Goal: Communication & Community: Answer question/provide support

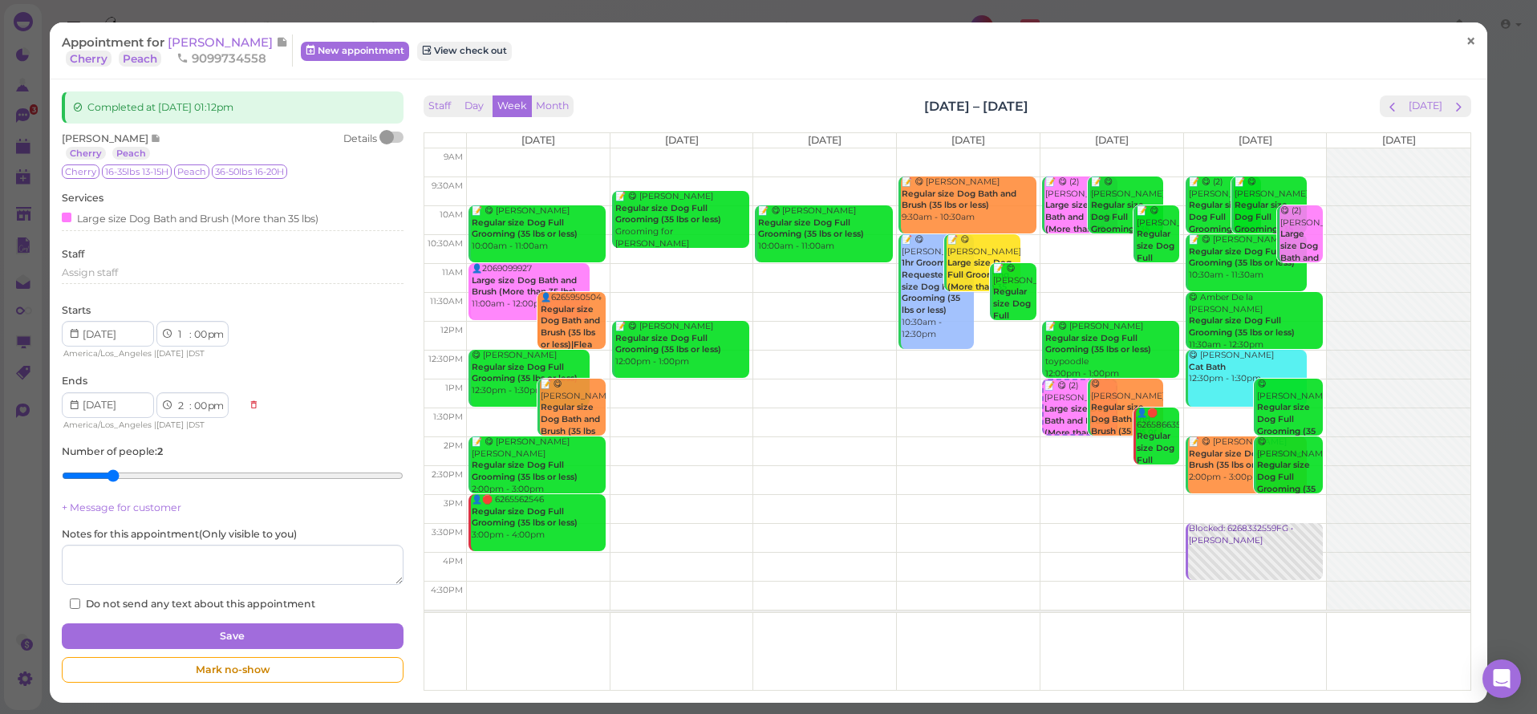
click at [1466, 46] on span "×" at bounding box center [1471, 41] width 10 height 22
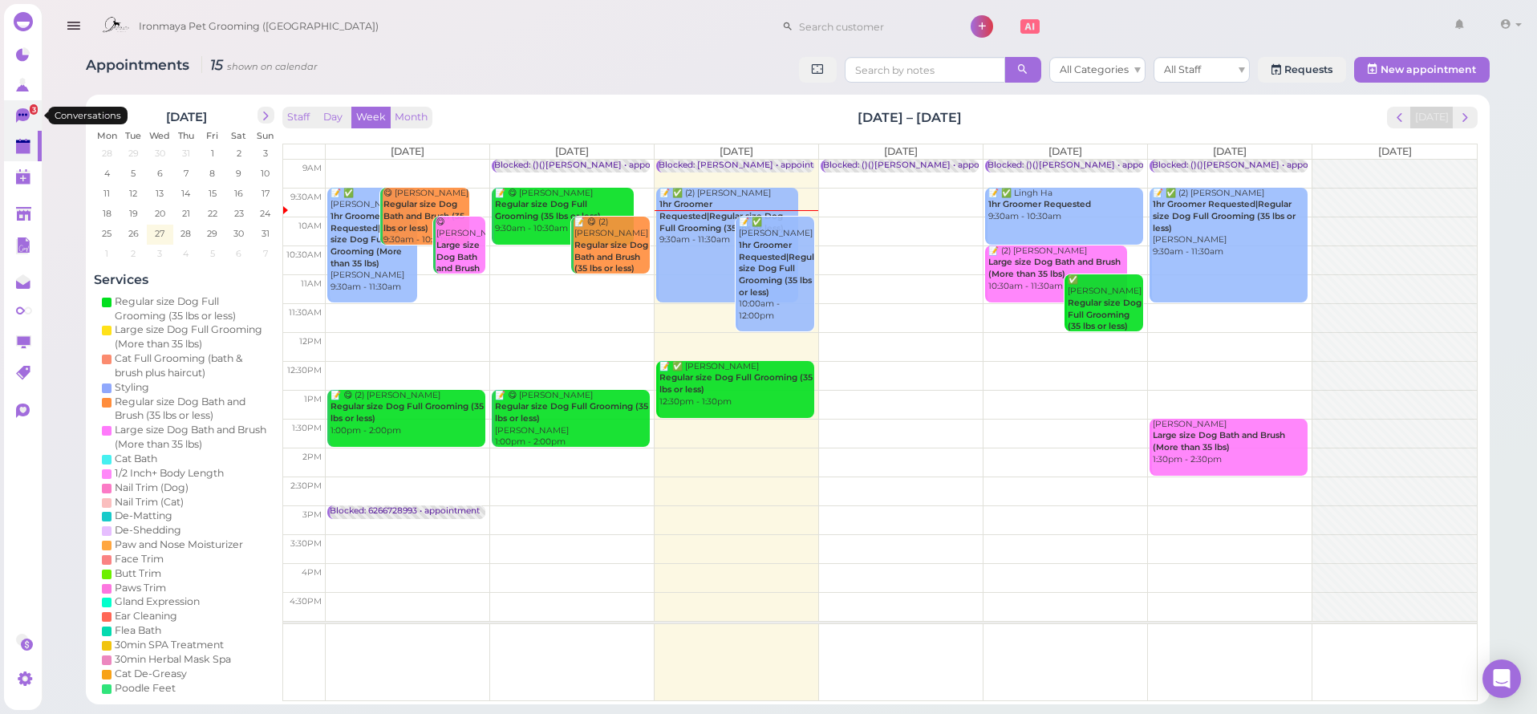
click at [24, 118] on icon at bounding box center [23, 115] width 14 height 14
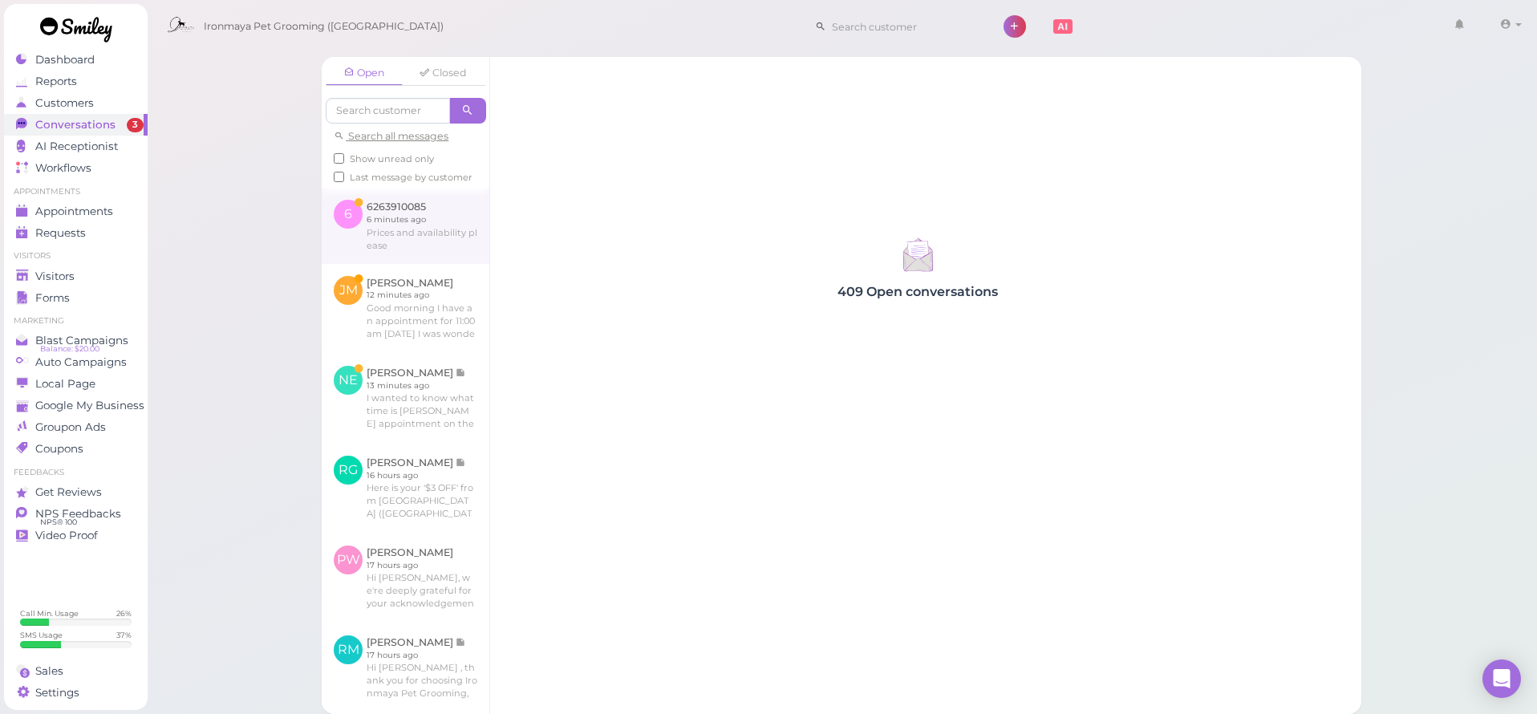
click at [436, 235] on link at bounding box center [406, 225] width 168 height 75
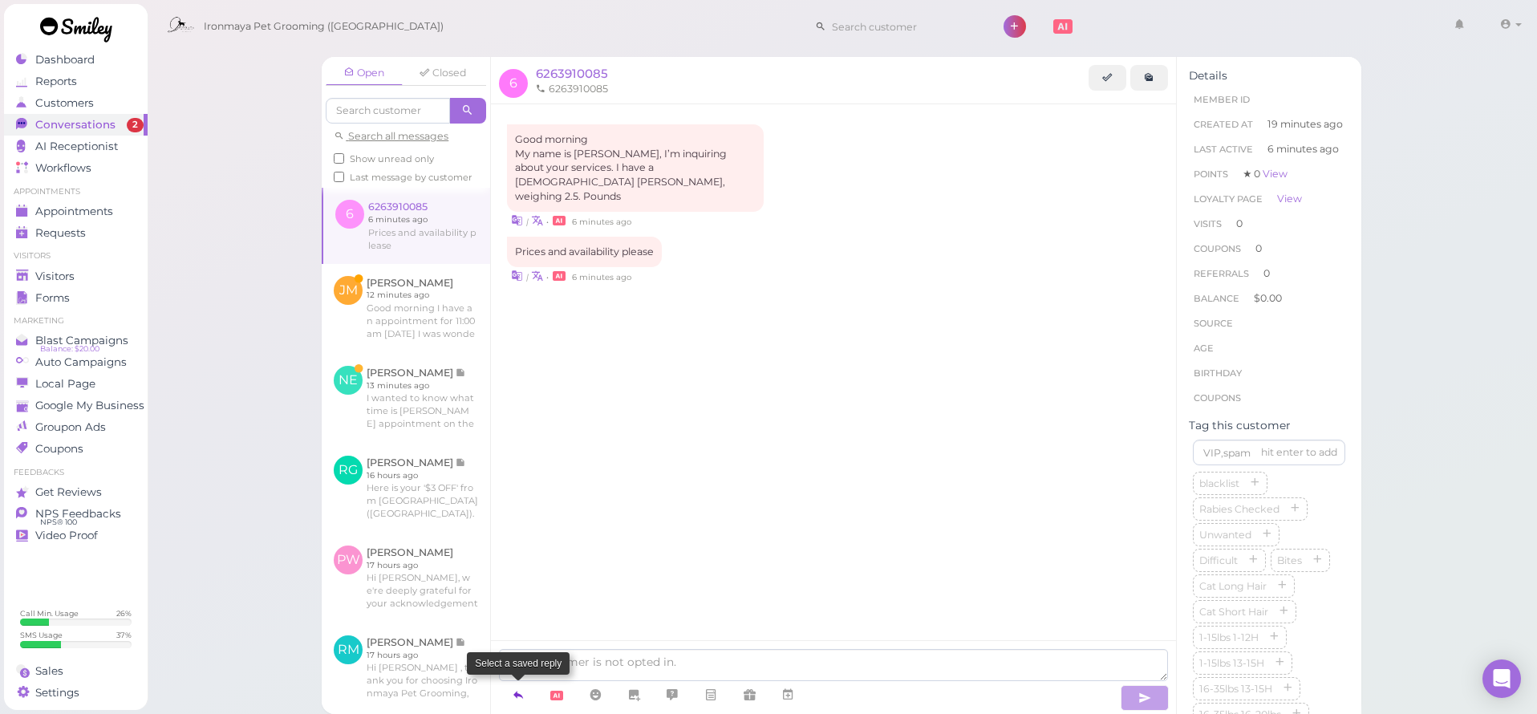
click at [517, 695] on icon at bounding box center [518, 695] width 13 height 16
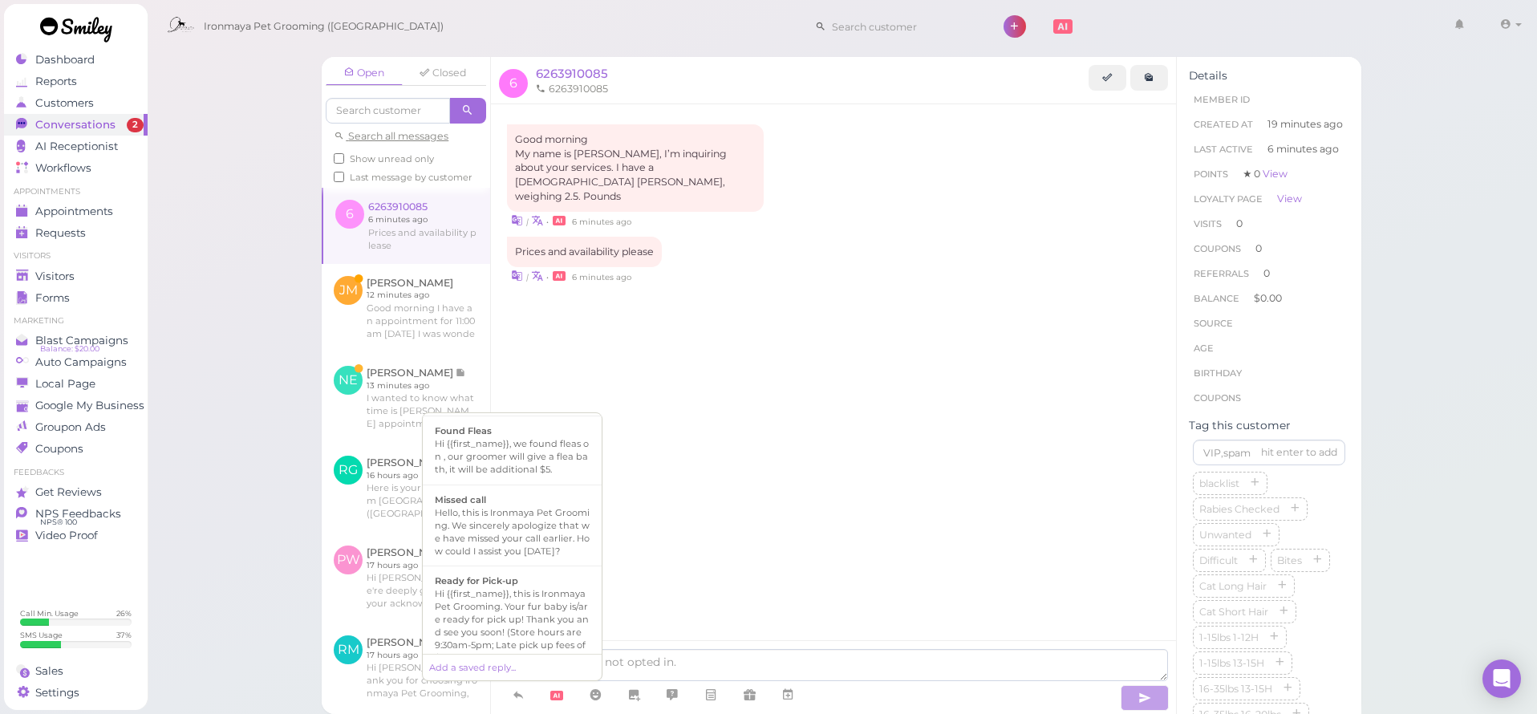
scroll to position [605, 0]
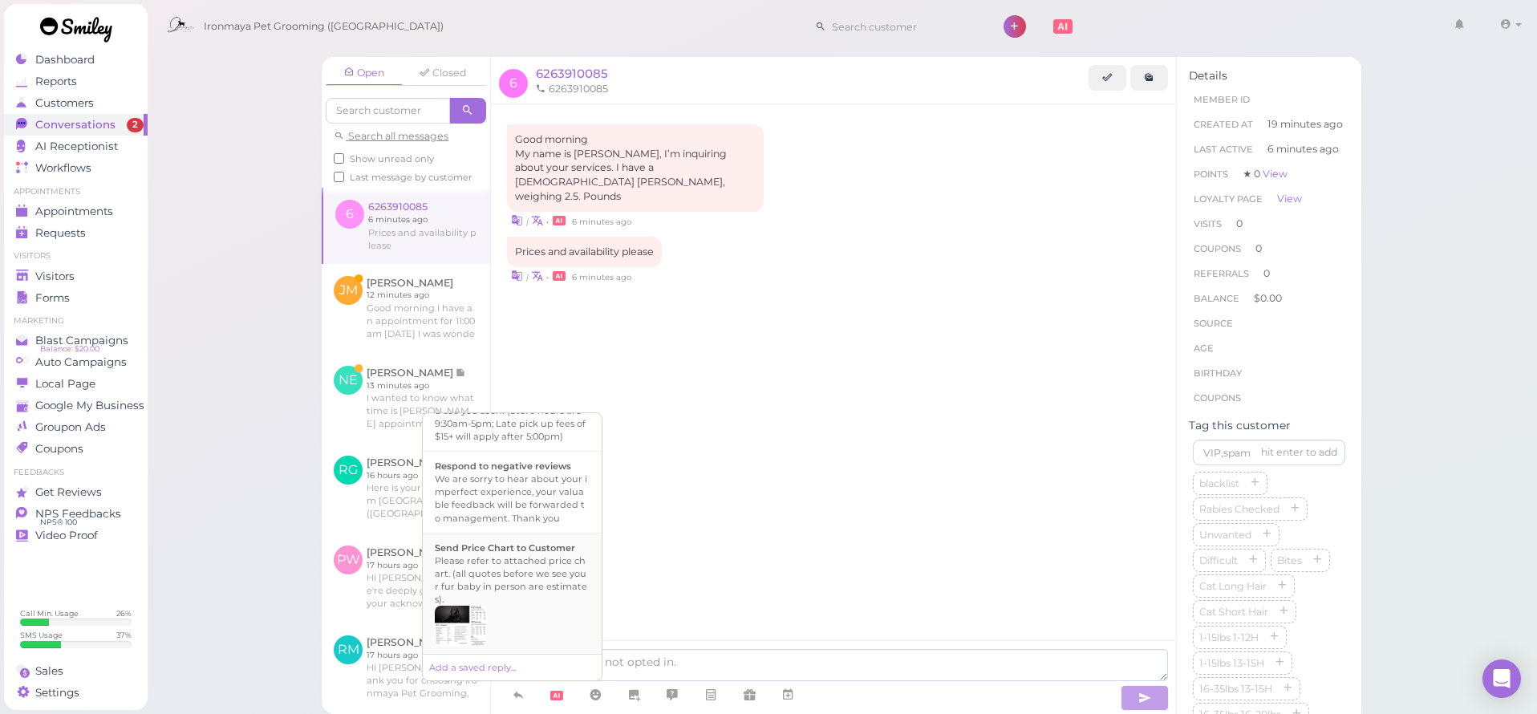
click at [497, 608] on div at bounding box center [512, 626] width 155 height 40
type textarea "Please refer to attached price chart. (all quotes before we see your fur baby i…"
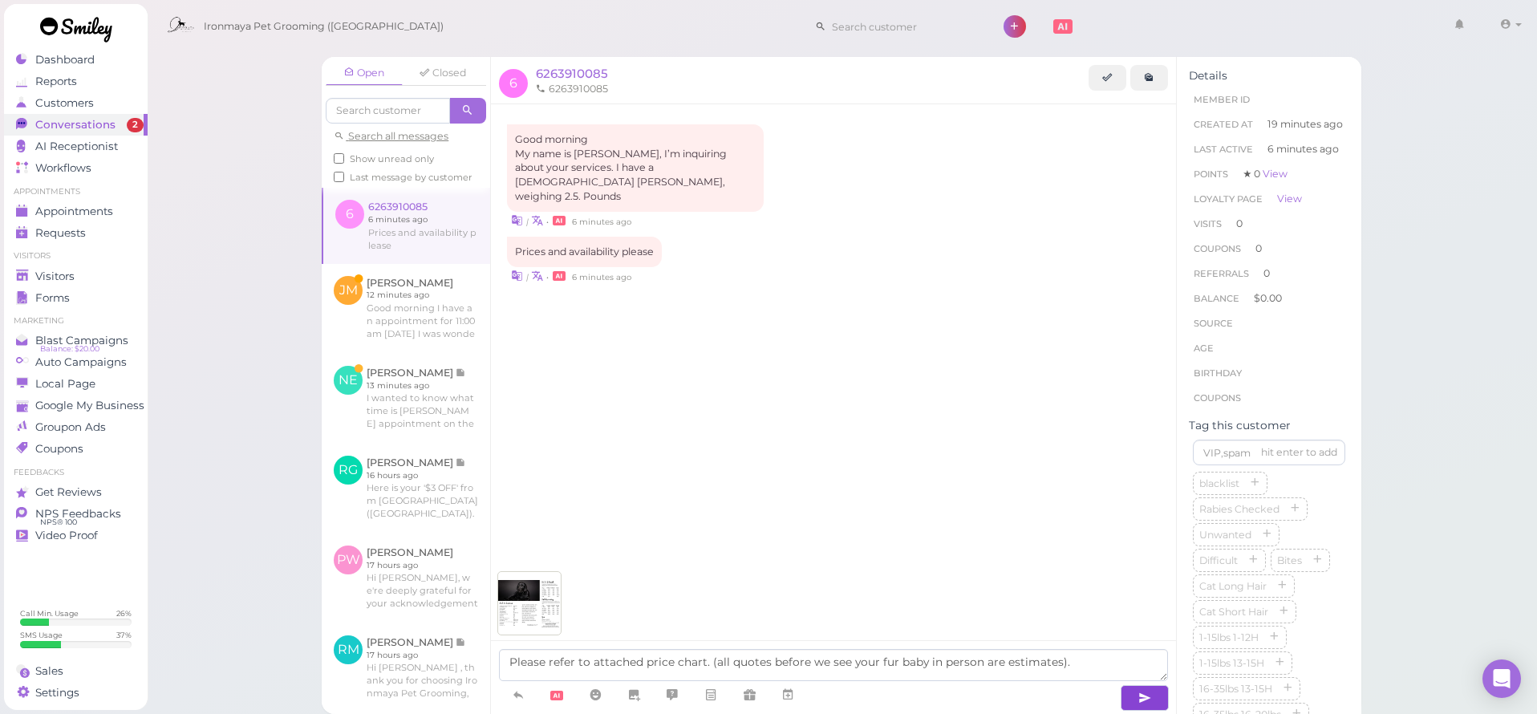
click at [1127, 699] on button "button" at bounding box center [1145, 698] width 48 height 26
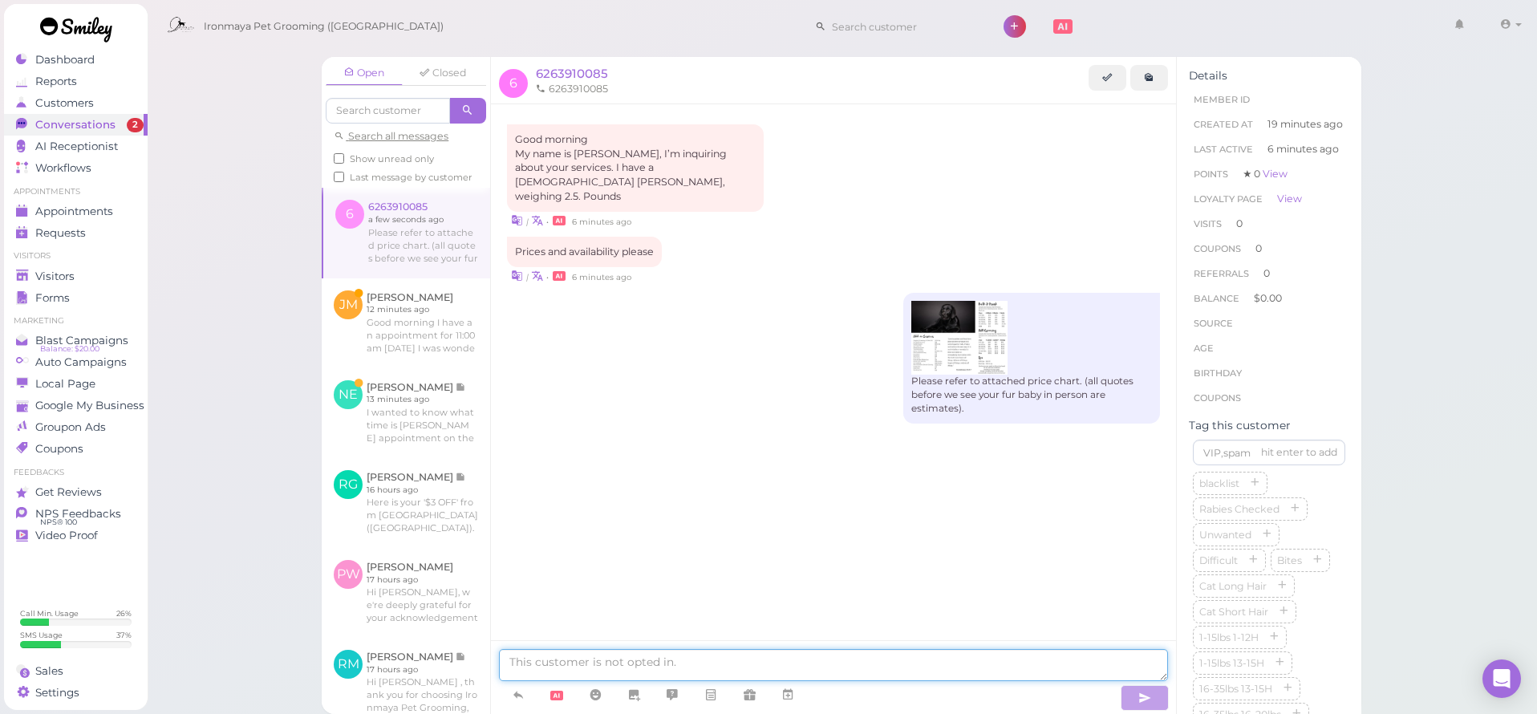
click at [961, 668] on textarea at bounding box center [833, 665] width 669 height 32
type textarea "we"
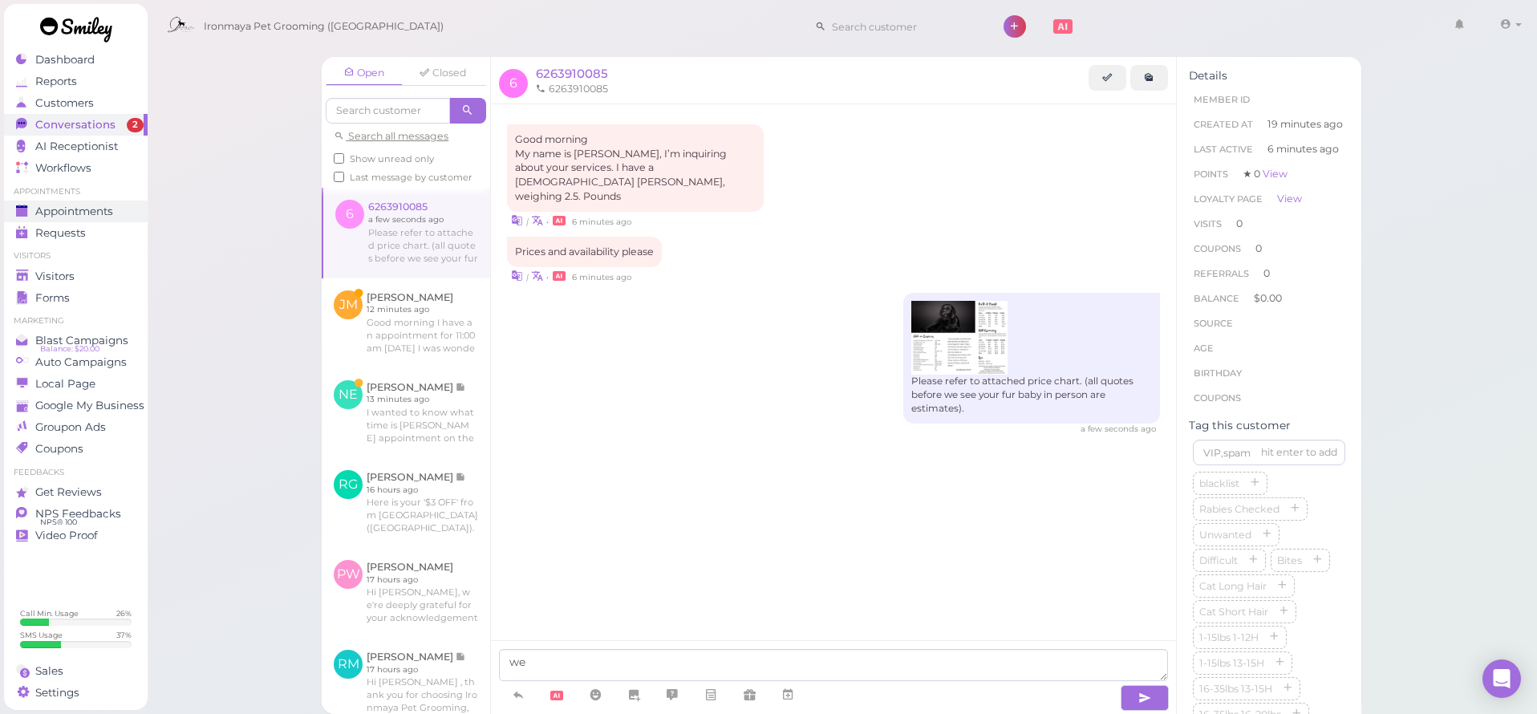
click at [116, 214] on div "Appointments" at bounding box center [74, 212] width 116 height 14
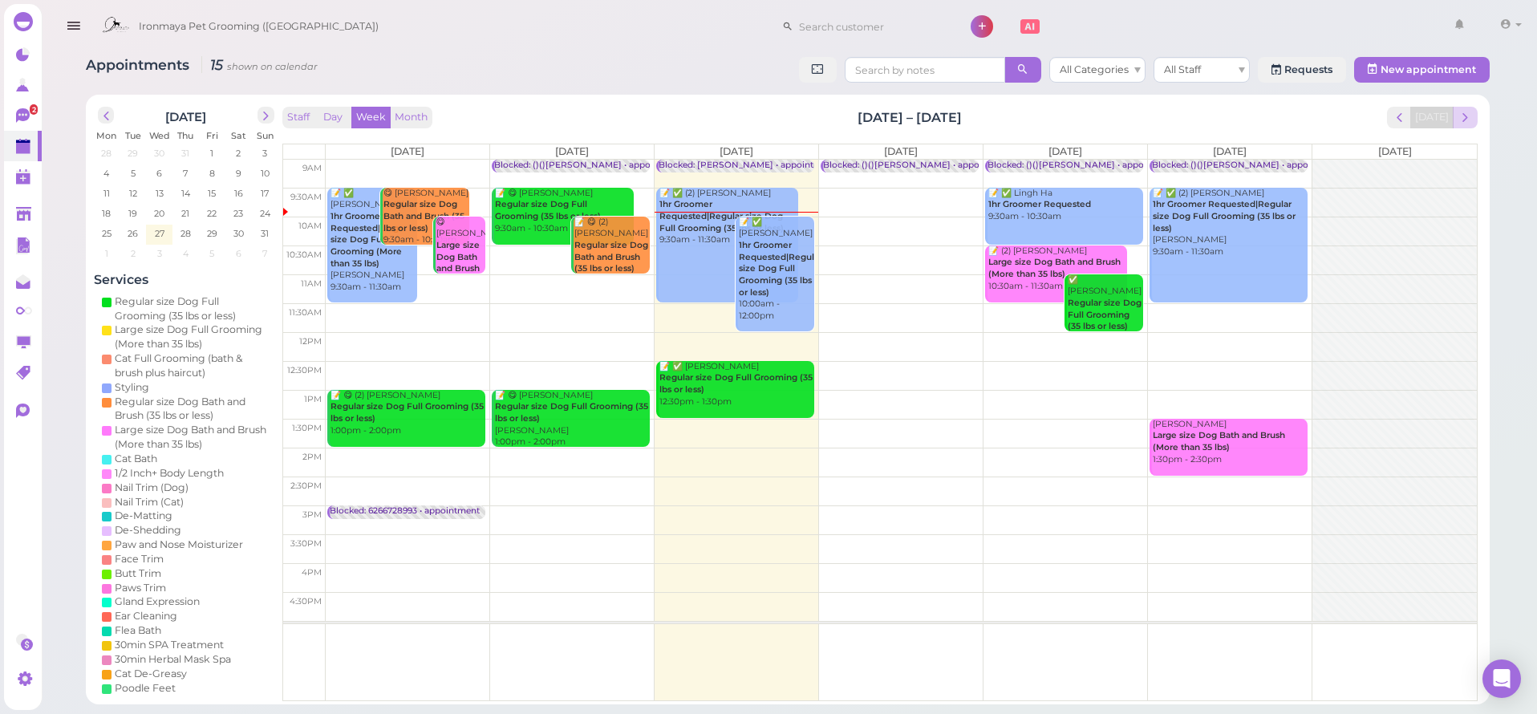
click at [1460, 119] on span "next" at bounding box center [1465, 117] width 15 height 15
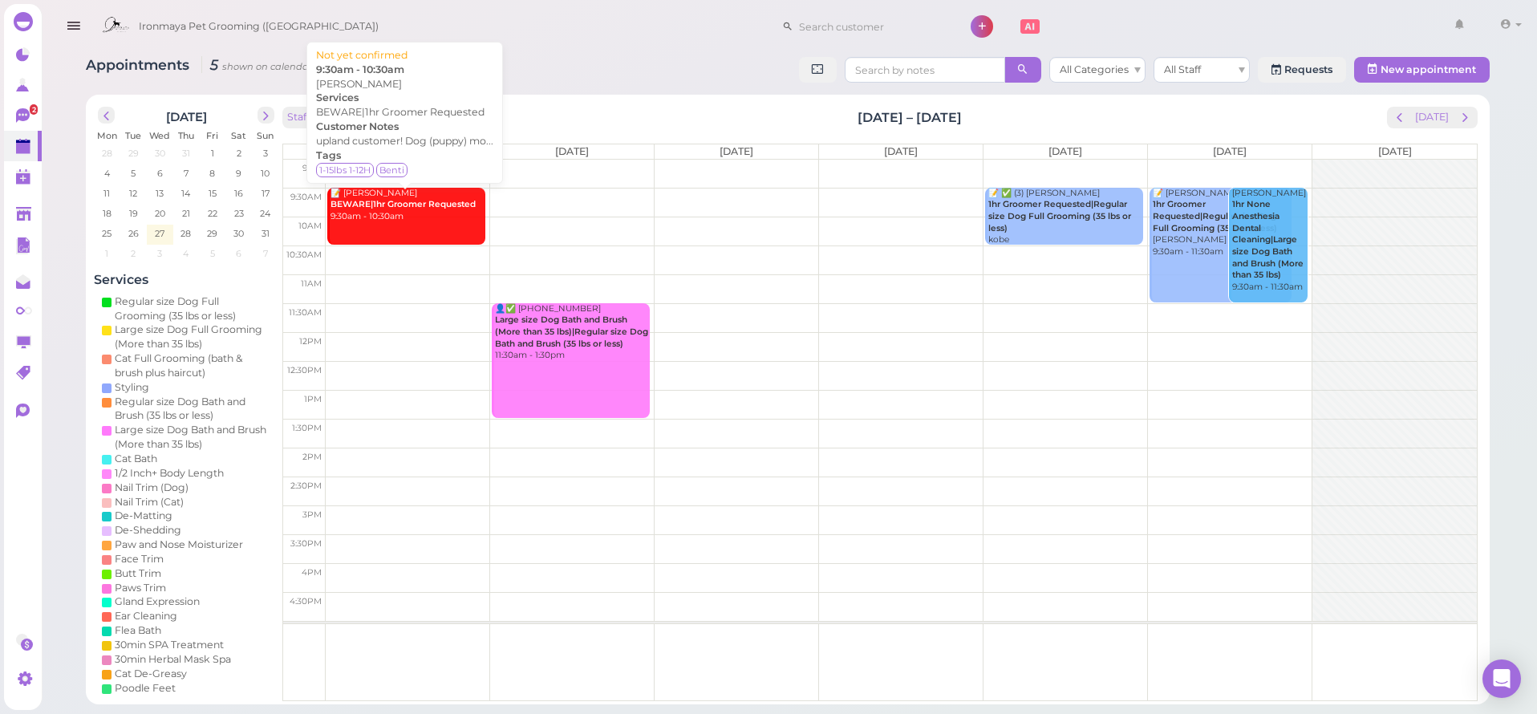
click at [379, 214] on div "📝 [PERSON_NAME] BEWARE|1hr Groomer Requested 9:30am - 10:30am" at bounding box center [408, 205] width 156 height 35
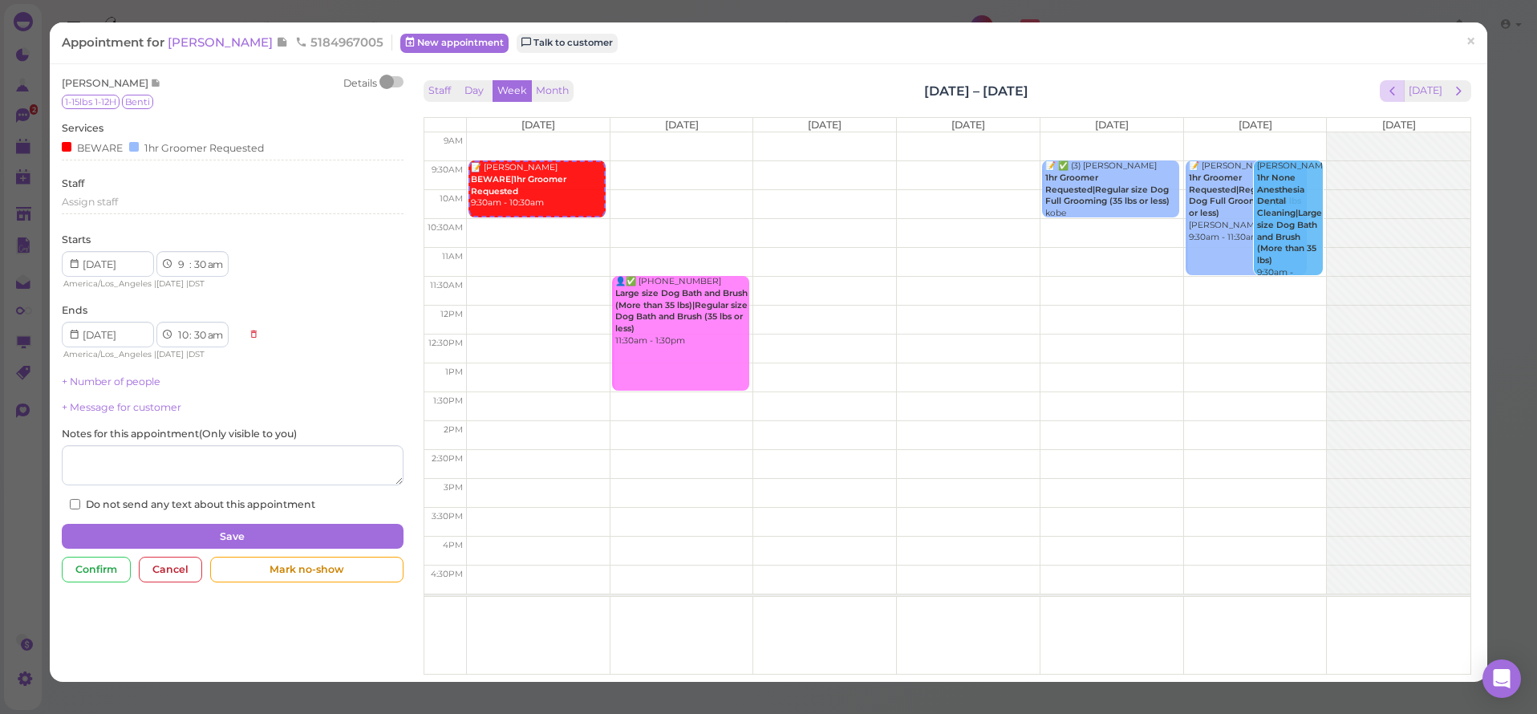
click at [1391, 87] on span "prev" at bounding box center [1392, 90] width 15 height 15
